Goal: Use online tool/utility: Use online tool/utility

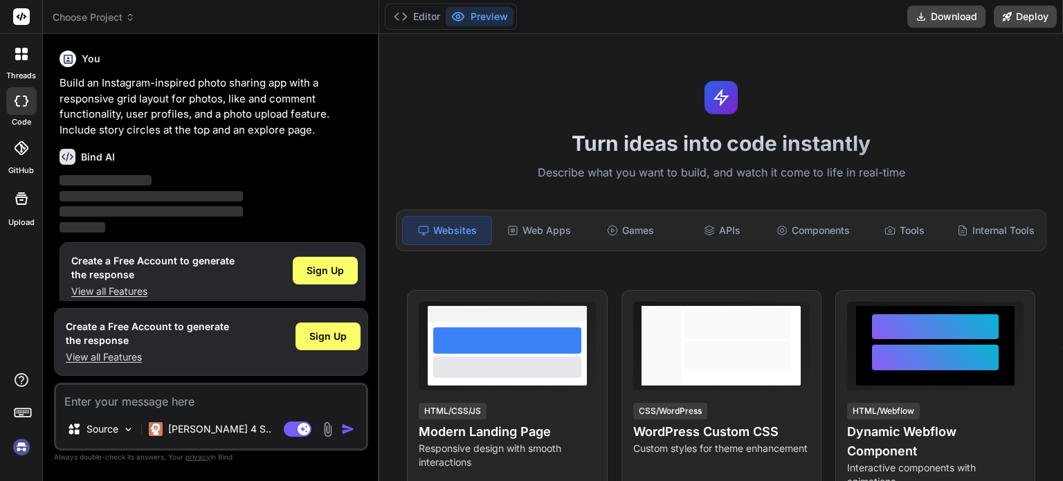
click at [17, 194] on icon at bounding box center [21, 198] width 17 height 17
click at [127, 16] on icon at bounding box center [130, 17] width 10 height 10
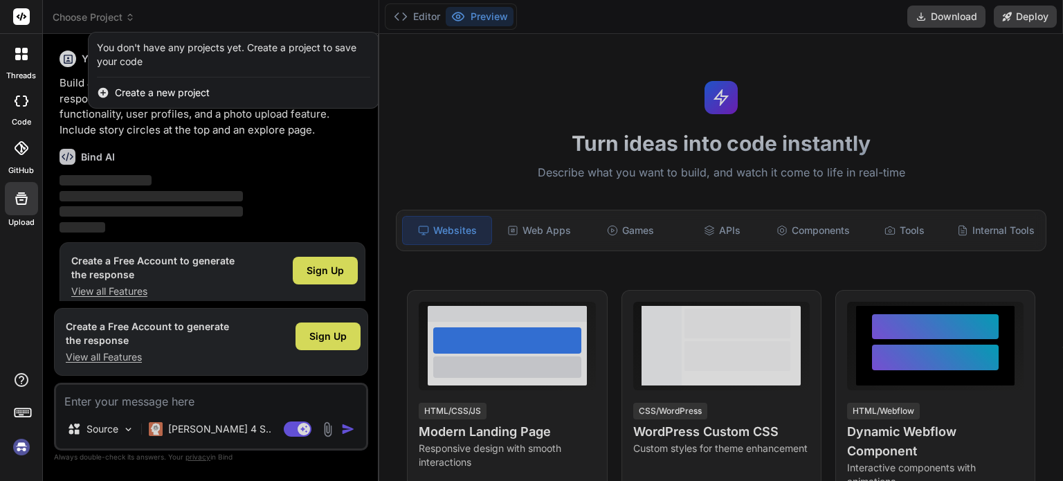
click at [127, 16] on div at bounding box center [531, 240] width 1063 height 481
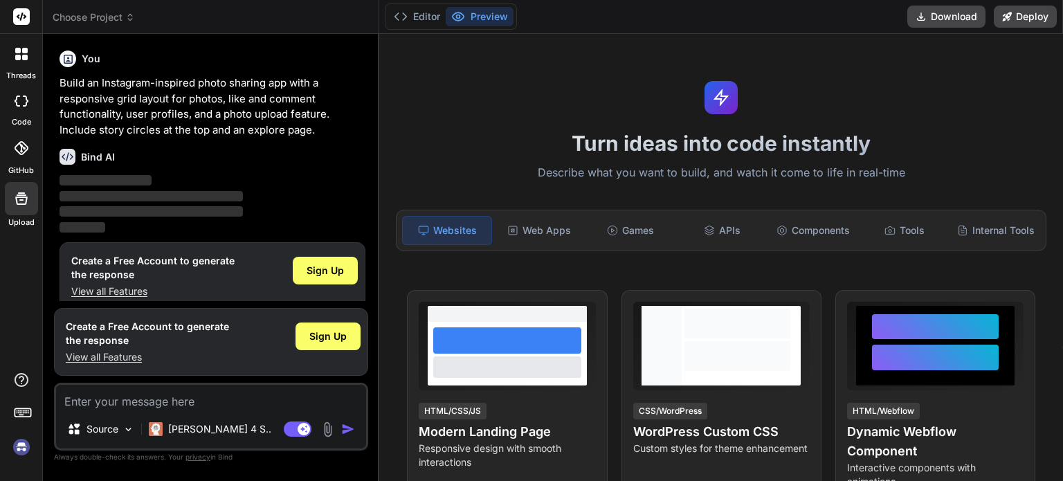
click at [21, 109] on div at bounding box center [21, 101] width 30 height 28
click at [19, 449] on img at bounding box center [22, 447] width 24 height 24
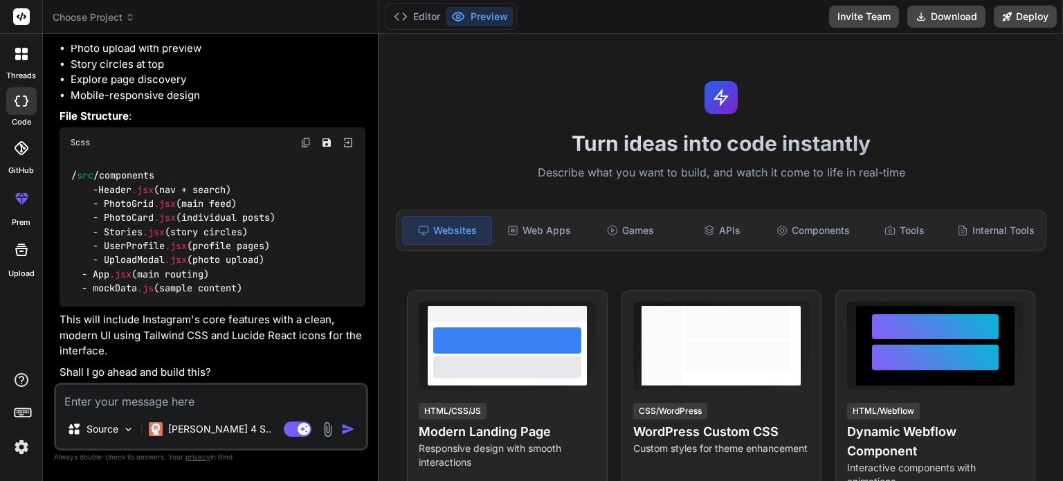
scroll to position [272, 0]
click at [126, 430] on img at bounding box center [129, 430] width 12 height 12
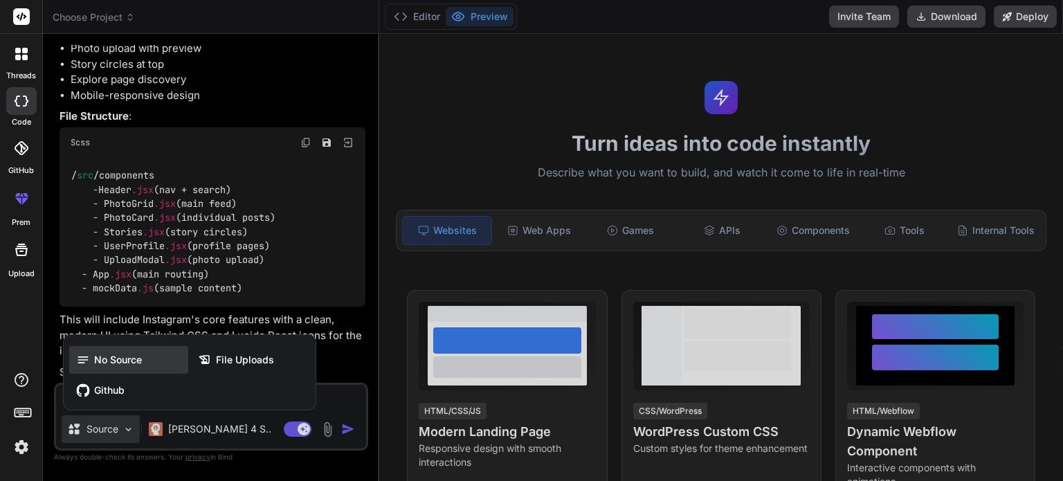
click at [115, 362] on span "No Source" at bounding box center [118, 360] width 48 height 14
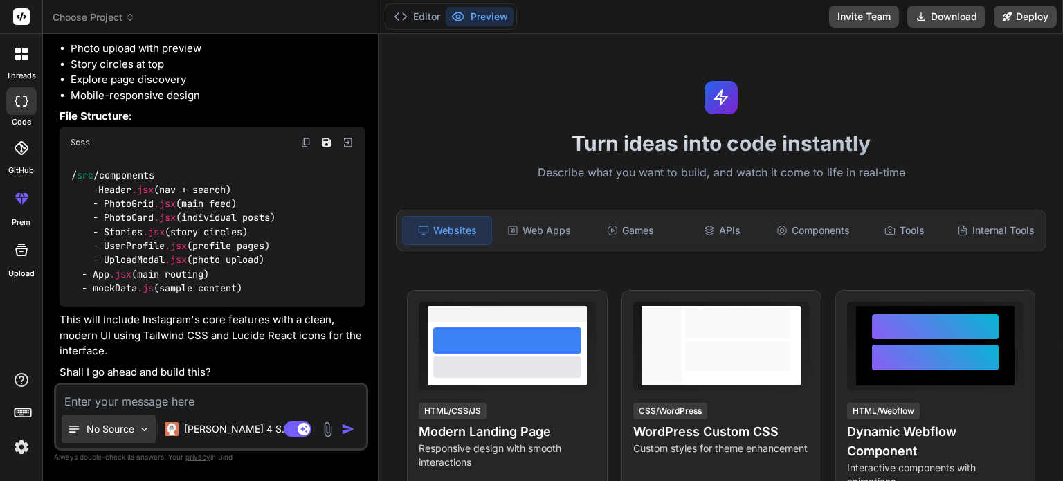
click at [127, 431] on p "No Source" at bounding box center [111, 429] width 48 height 14
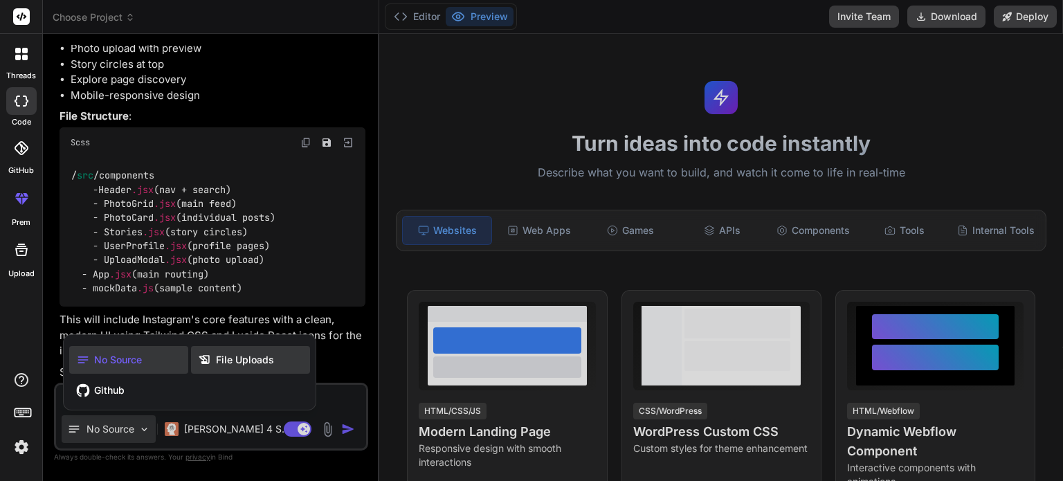
click at [218, 366] on span "File Uploads" at bounding box center [245, 360] width 58 height 14
type textarea "x"
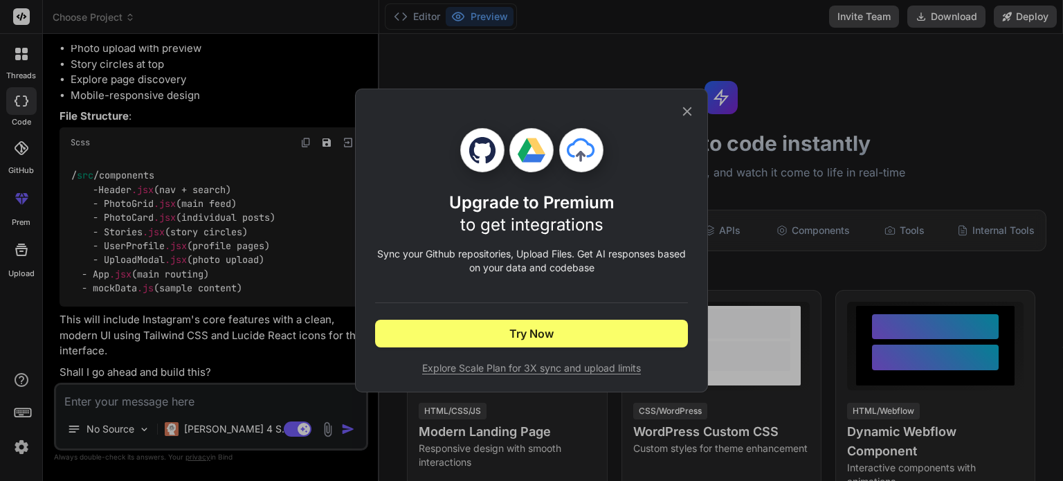
click at [687, 117] on icon at bounding box center [687, 111] width 15 height 15
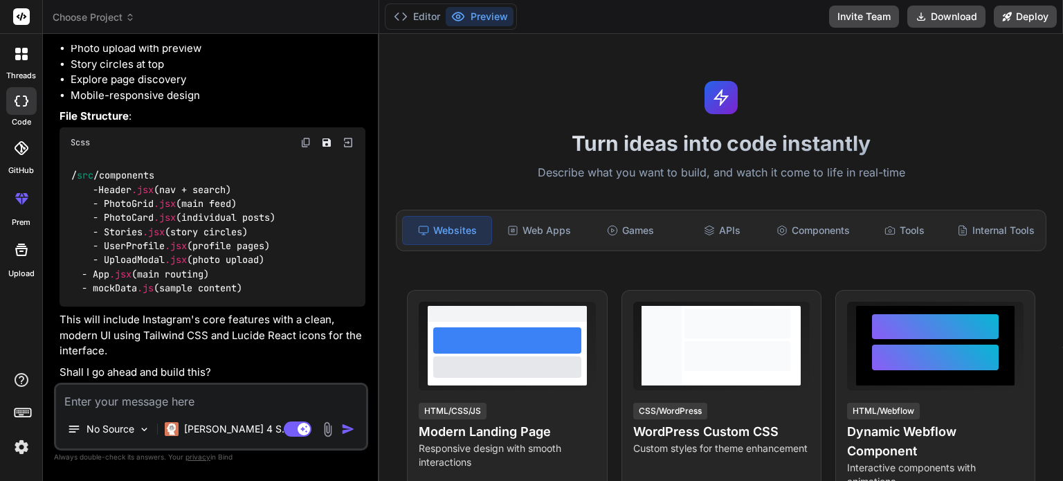
click at [20, 204] on icon at bounding box center [18, 200] width 6 height 7
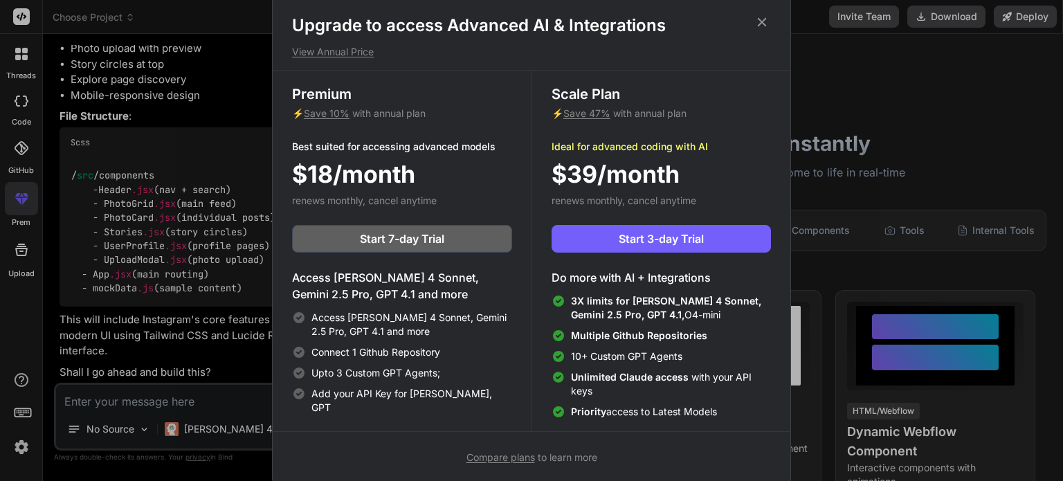
scroll to position [6, 0]
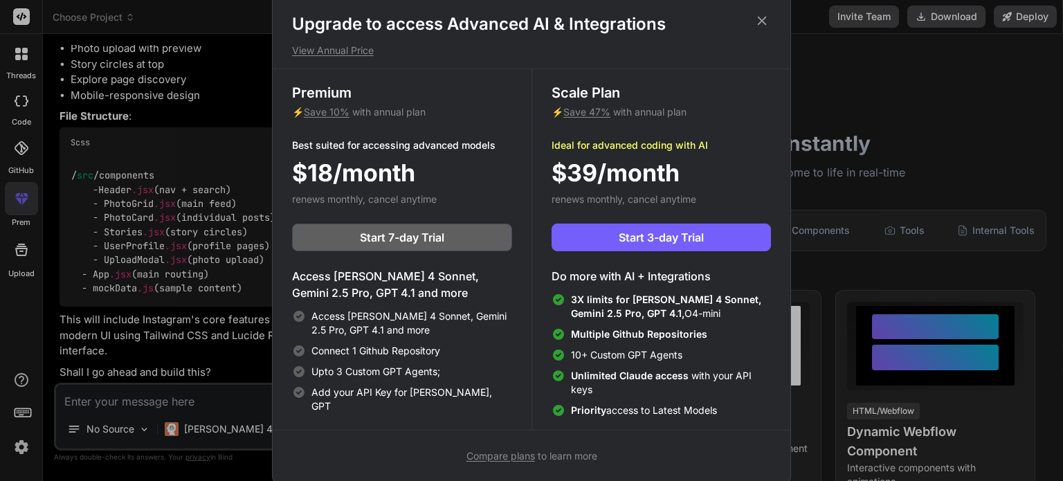
click at [823, 297] on div "Upgrade to access Advanced AI & Integrations View Annual Price Premium ⚡ Save 1…" at bounding box center [531, 240] width 1063 height 481
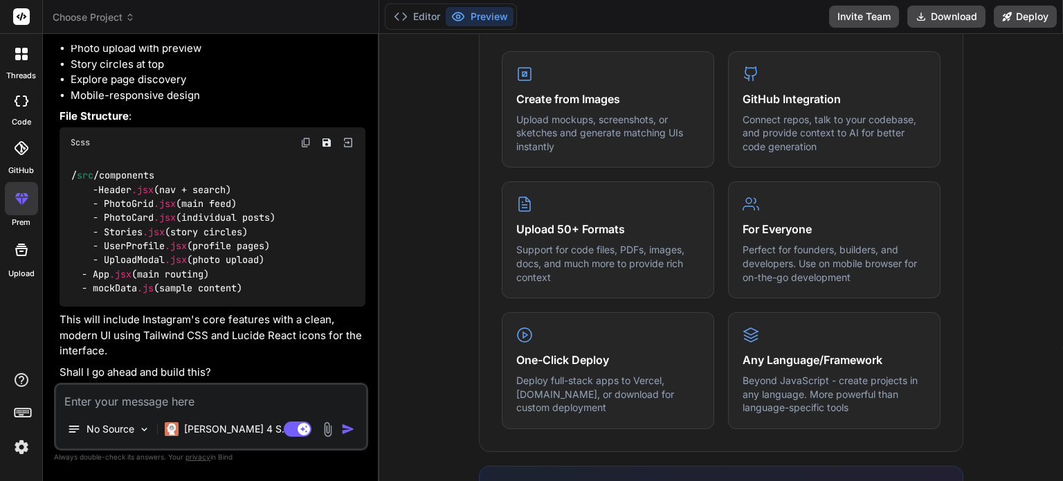
scroll to position [554, 0]
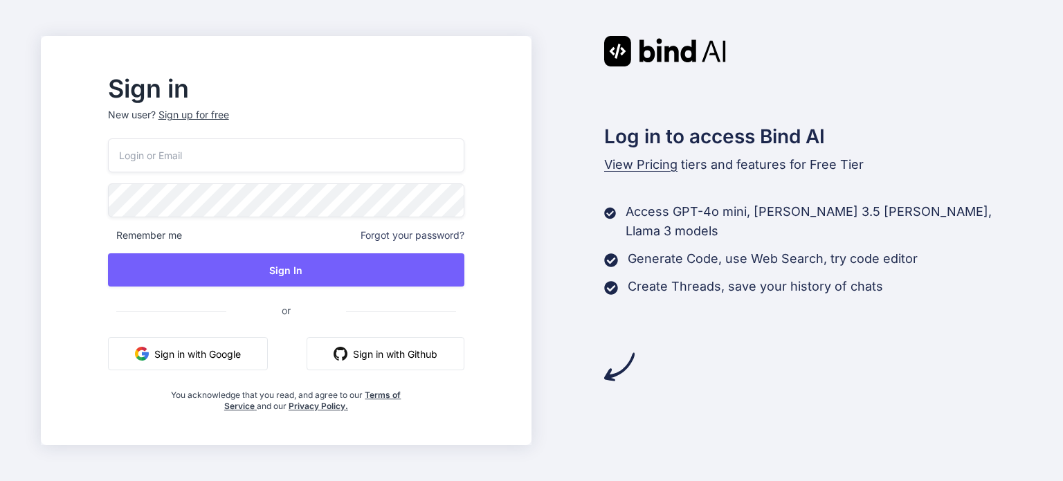
click at [149, 355] on img "button" at bounding box center [142, 354] width 14 height 14
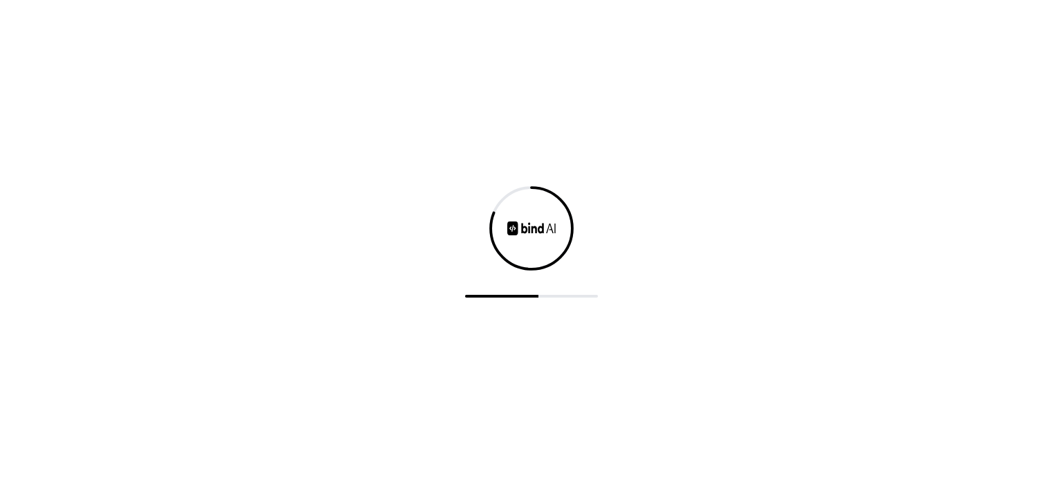
drag, startPoint x: 177, startPoint y: 350, endPoint x: 613, endPoint y: 384, distance: 437.5
click at [613, 384] on div at bounding box center [531, 240] width 1063 height 481
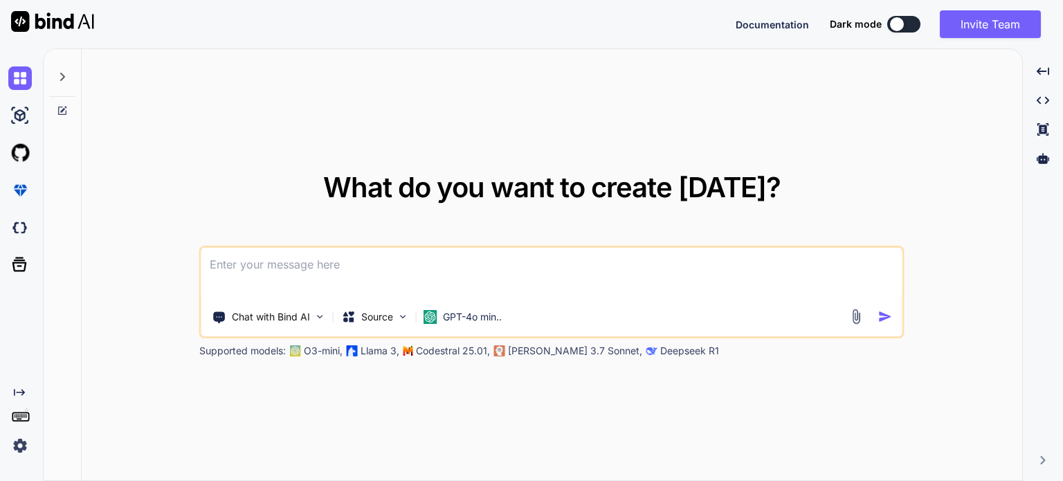
click at [660, 350] on p "Deepseek R1" at bounding box center [689, 351] width 59 height 14
click at [472, 321] on p "GPT-4o min.." at bounding box center [472, 317] width 59 height 14
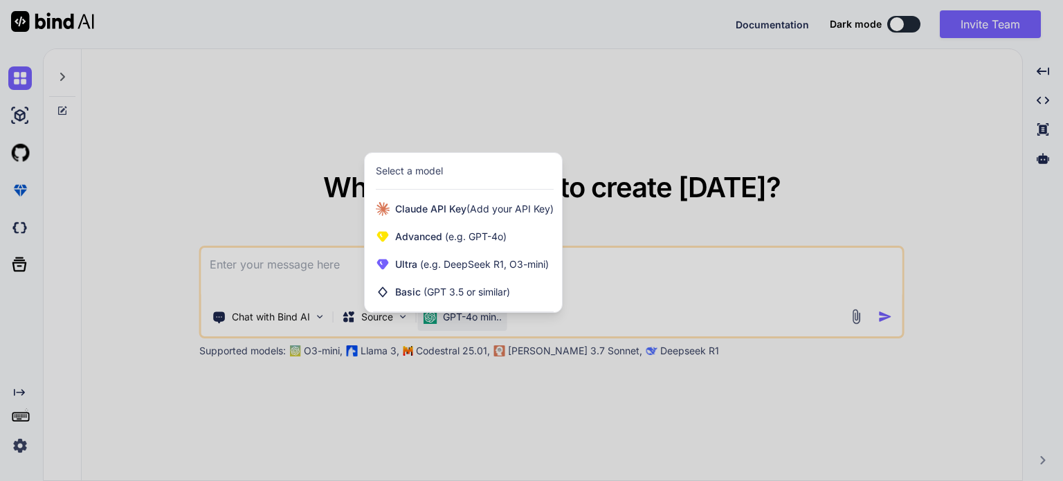
click at [626, 390] on div at bounding box center [531, 240] width 1063 height 481
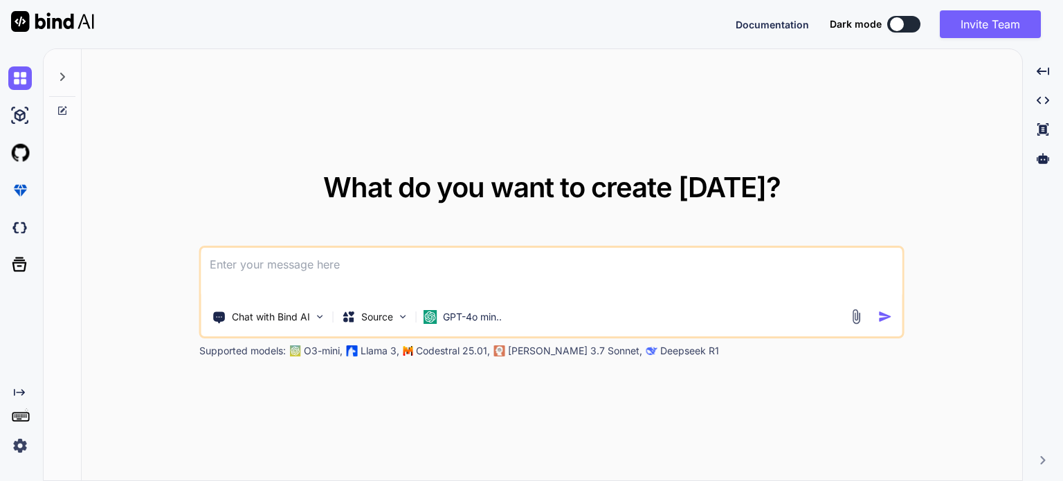
click at [905, 23] on button at bounding box center [903, 24] width 33 height 17
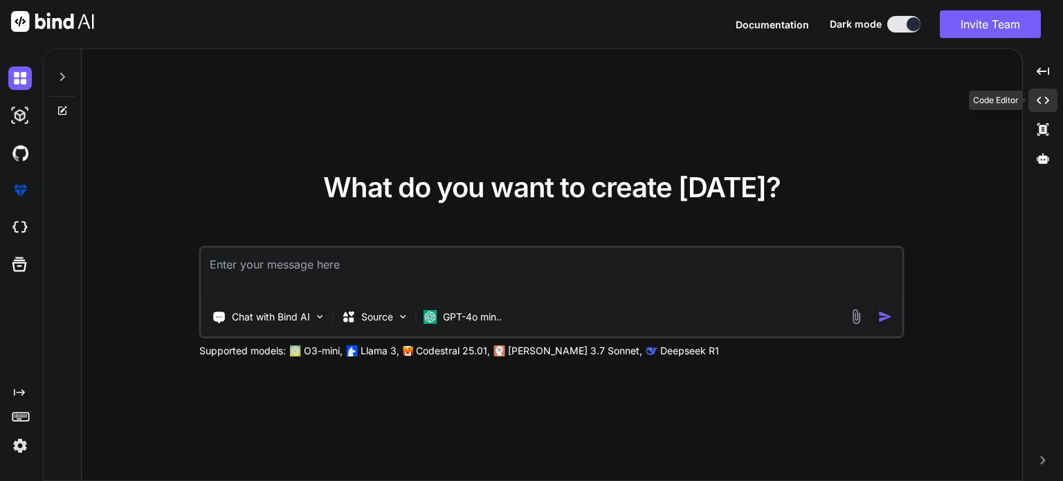
click at [1042, 99] on icon "Created with Pixso." at bounding box center [1043, 100] width 12 height 12
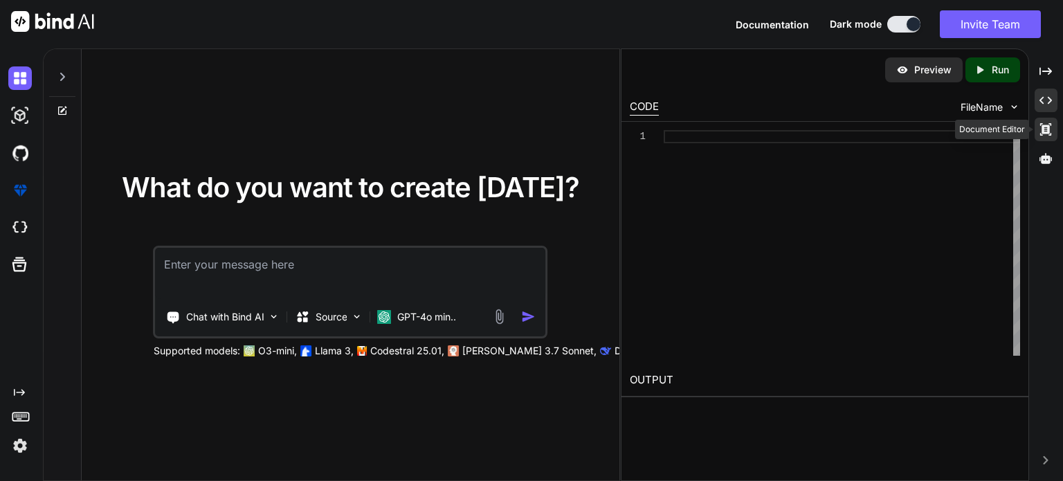
click at [1047, 75] on icon at bounding box center [1046, 71] width 12 height 8
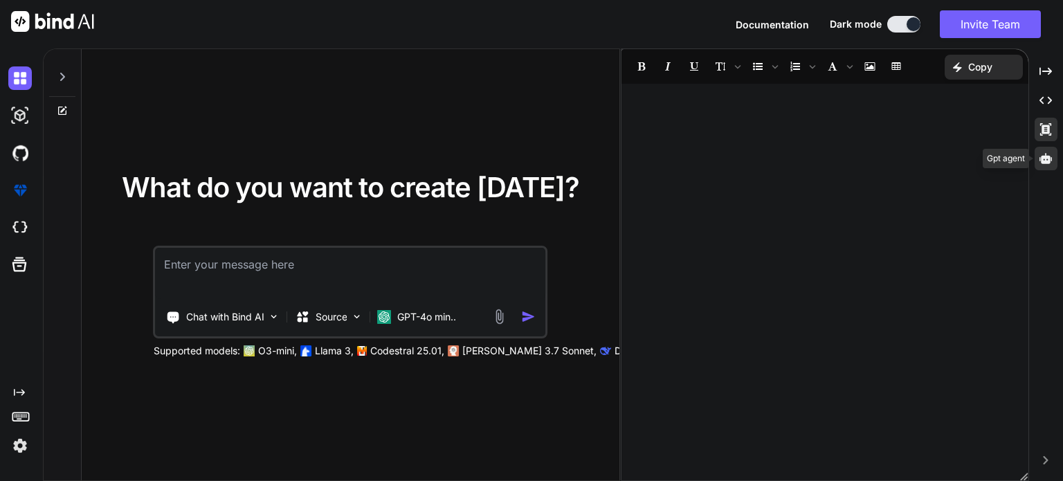
click at [1049, 155] on icon at bounding box center [1046, 158] width 12 height 12
type textarea "x"
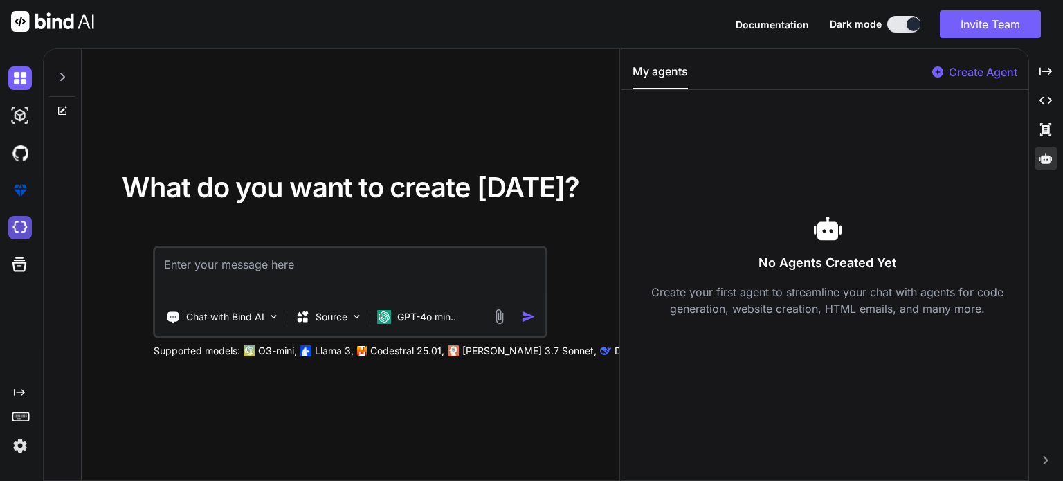
click at [18, 228] on img at bounding box center [20, 228] width 24 height 24
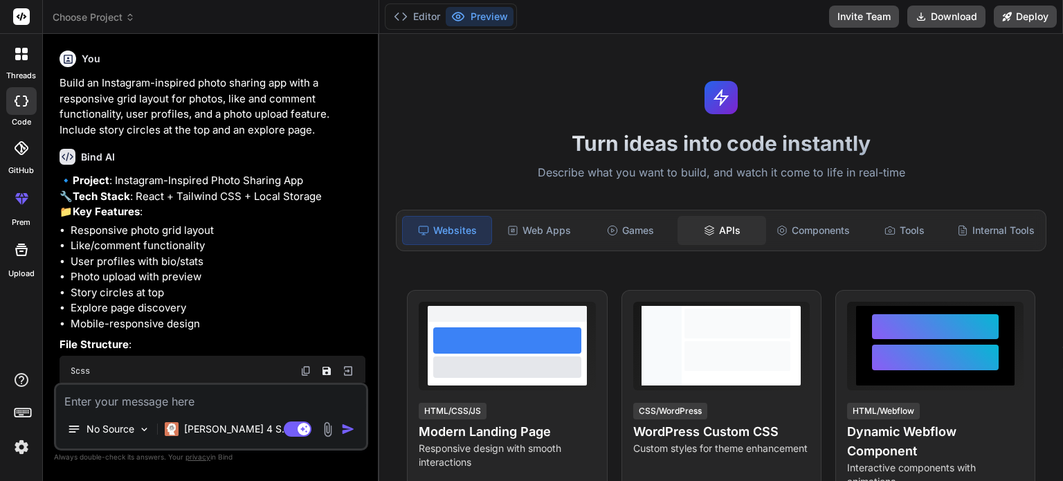
click at [716, 229] on div "APIs" at bounding box center [722, 230] width 89 height 29
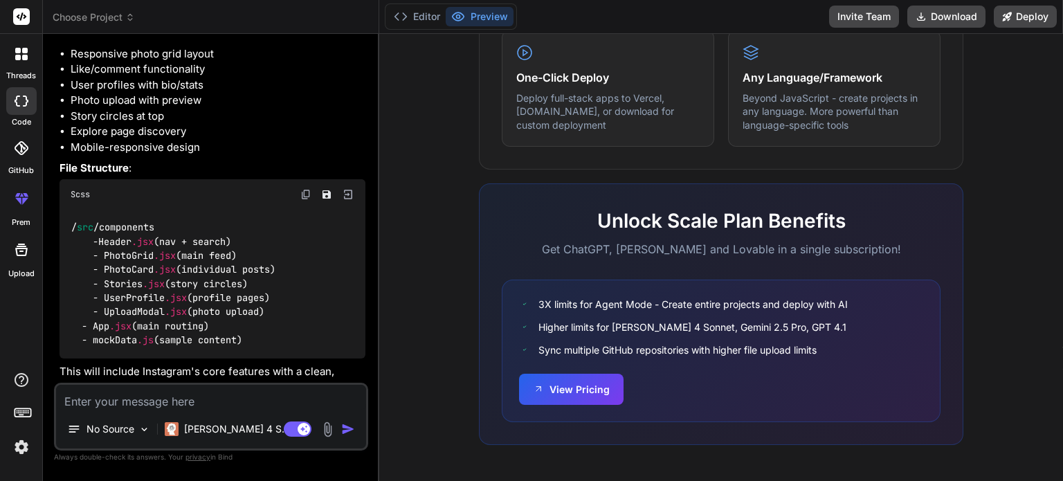
scroll to position [134, 0]
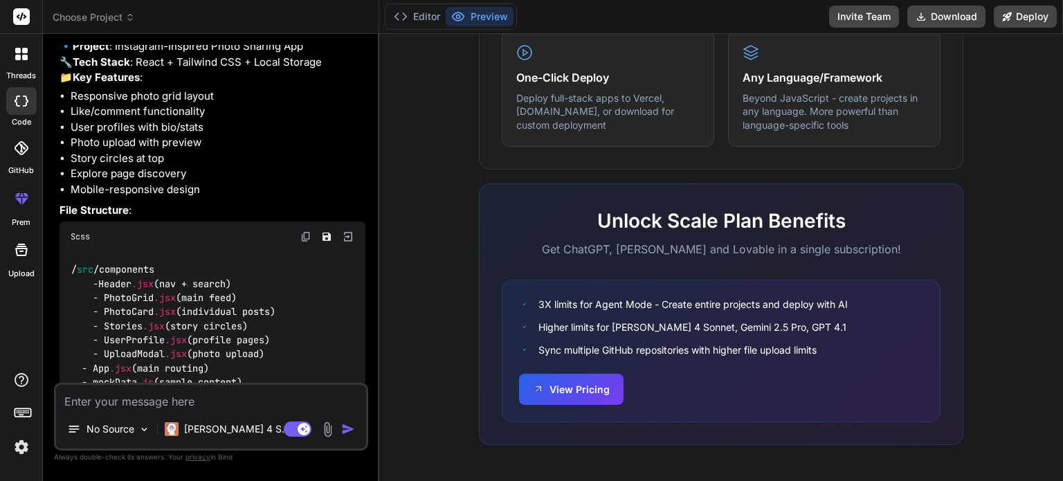
click at [19, 60] on div at bounding box center [21, 53] width 29 height 29
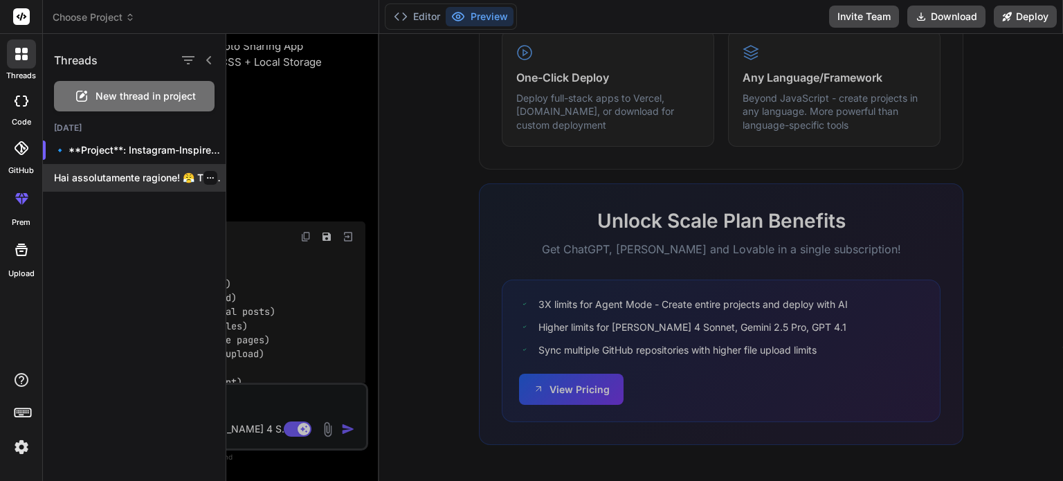
click at [115, 181] on p "Hai assolutamente ragione! 😤 Troppa fuffa e..." at bounding box center [140, 178] width 172 height 14
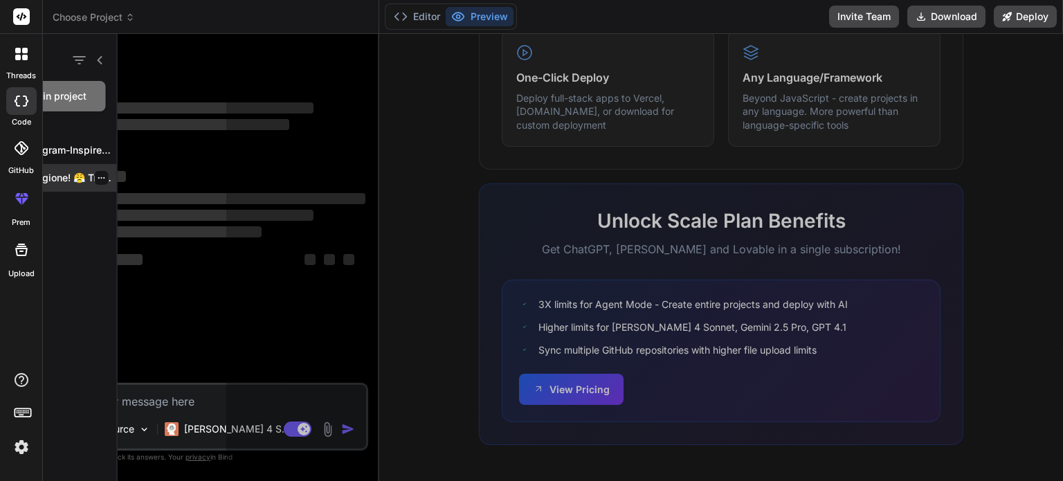
scroll to position [0, 0]
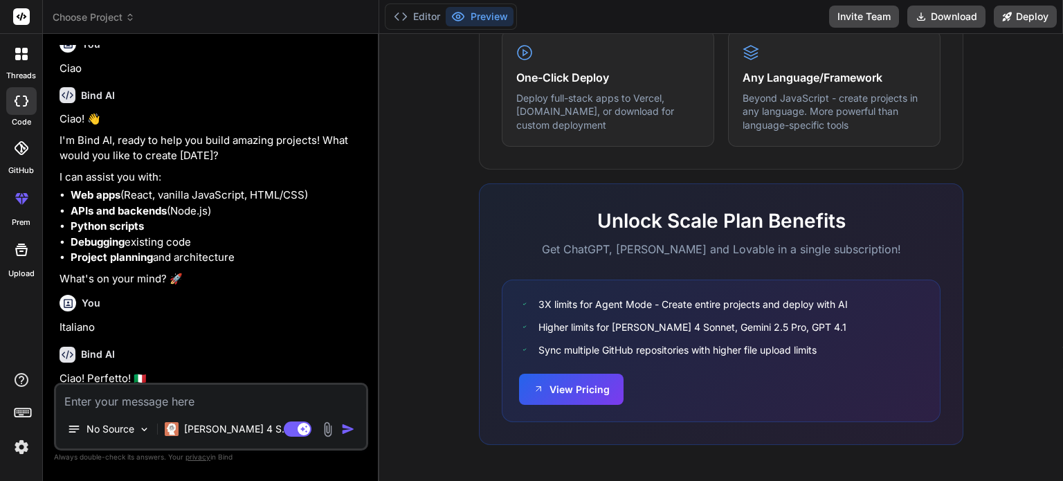
type textarea "x"
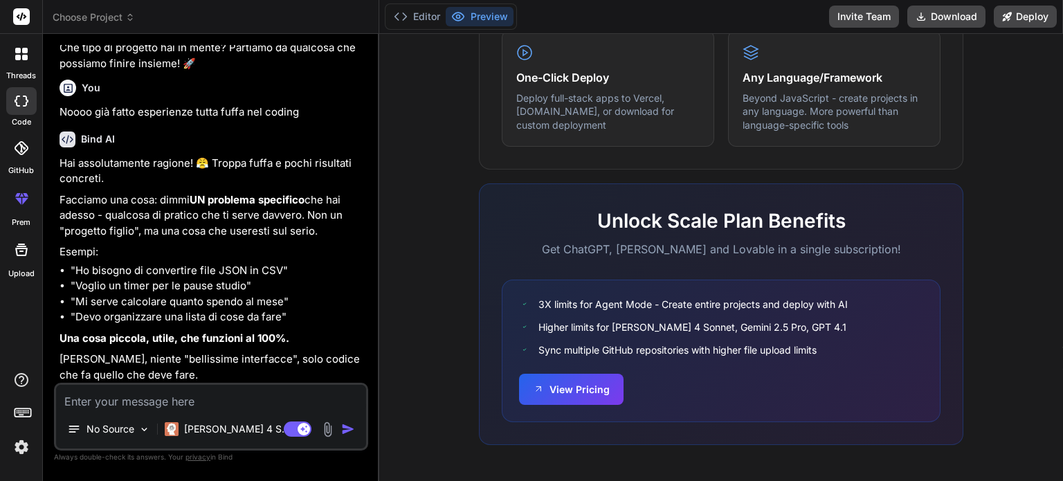
scroll to position [1304, 0]
